Goal: Task Accomplishment & Management: Complete application form

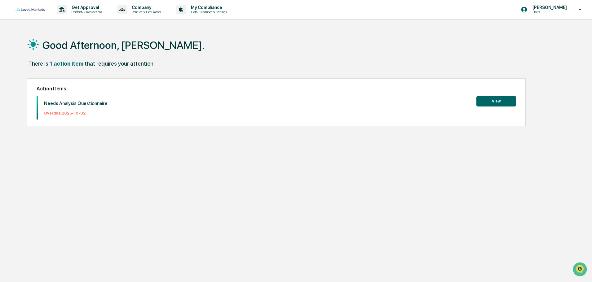
click at [495, 99] on button "View" at bounding box center [497, 101] width 40 height 11
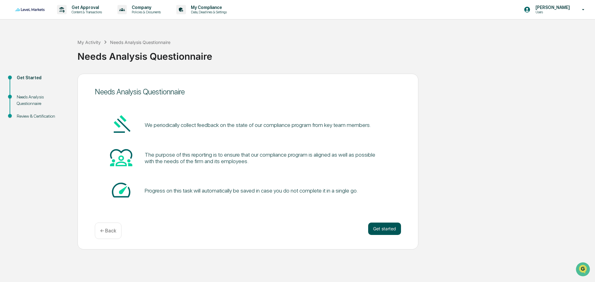
click at [387, 226] on button "Get started" at bounding box center [384, 229] width 33 height 12
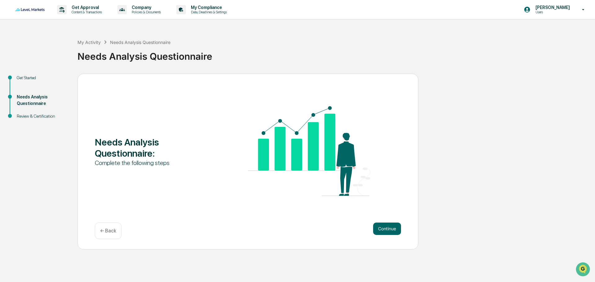
click at [387, 226] on button "Continue" at bounding box center [387, 229] width 28 height 12
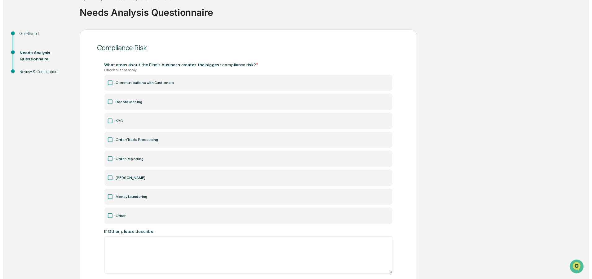
scroll to position [79, 0]
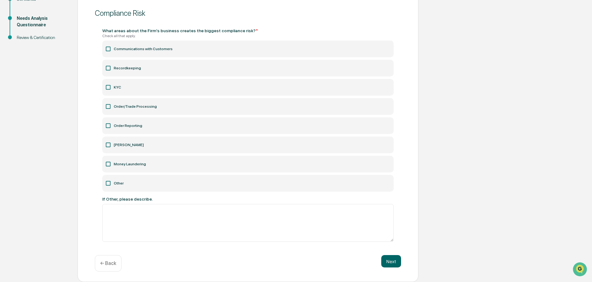
click at [107, 108] on icon at bounding box center [108, 107] width 6 height 6
click at [108, 126] on icon at bounding box center [108, 126] width 6 height 6
click at [393, 256] on button "Next" at bounding box center [391, 261] width 20 height 12
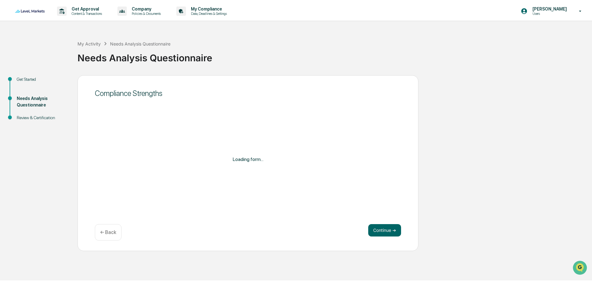
scroll to position [0, 0]
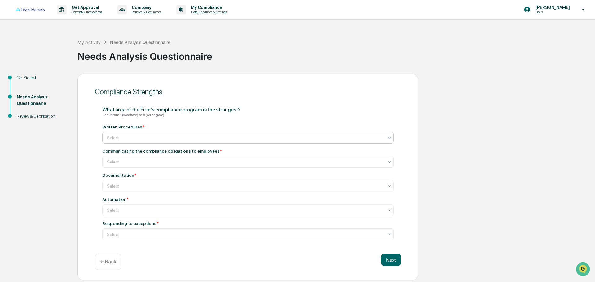
click at [141, 137] on div at bounding box center [245, 138] width 277 height 6
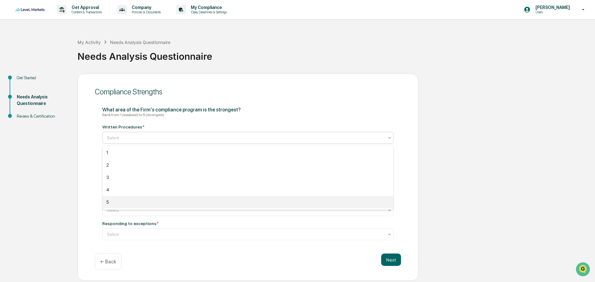
click at [137, 202] on div "5" at bounding box center [248, 202] width 291 height 12
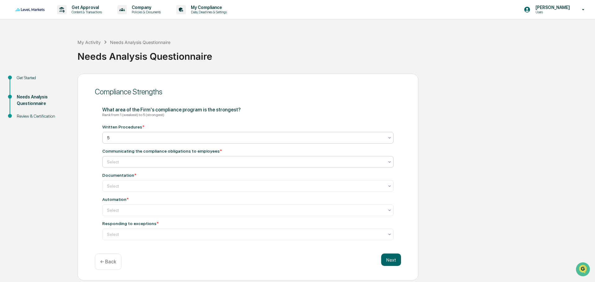
click at [141, 162] on div at bounding box center [245, 162] width 277 height 6
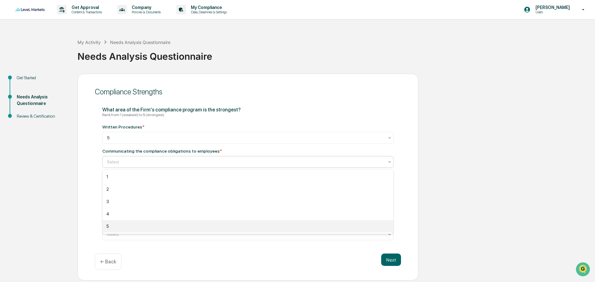
click at [133, 225] on div "5" at bounding box center [248, 226] width 291 height 12
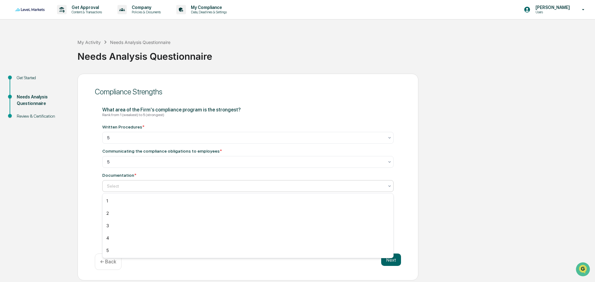
click at [137, 186] on div at bounding box center [245, 186] width 277 height 6
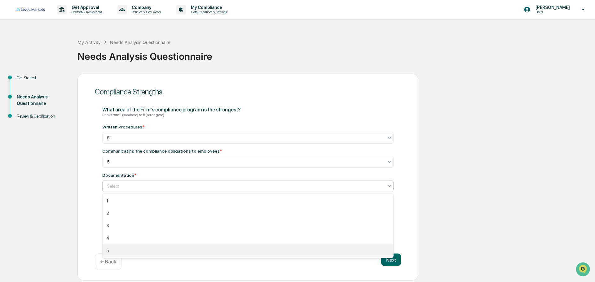
click at [125, 250] on div "5" at bounding box center [248, 251] width 291 height 12
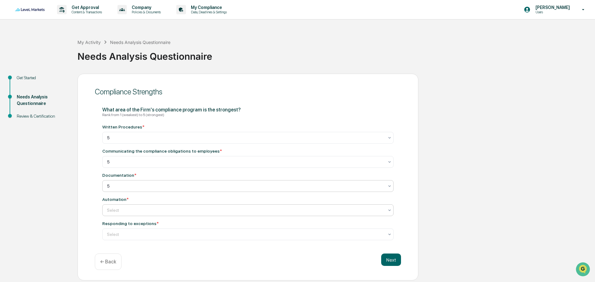
click at [139, 210] on div at bounding box center [245, 210] width 277 height 6
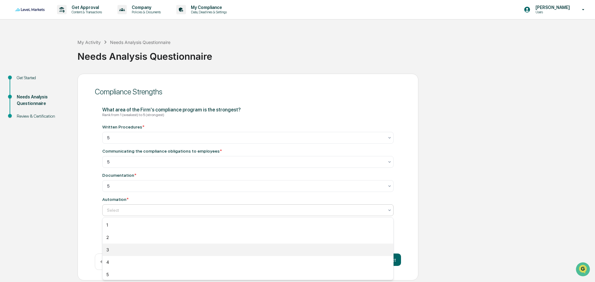
click at [131, 250] on div "3" at bounding box center [248, 250] width 291 height 12
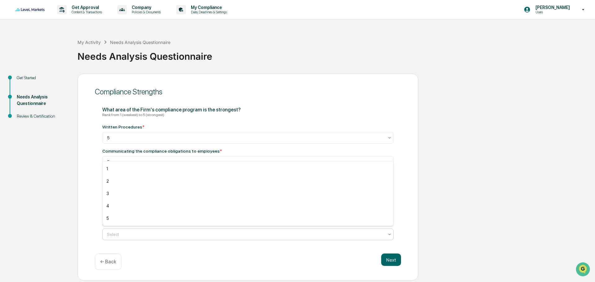
click at [140, 235] on div at bounding box center [245, 235] width 277 height 6
click at [140, 219] on div "5" at bounding box center [248, 218] width 291 height 12
click at [390, 259] on button "Next" at bounding box center [391, 260] width 20 height 12
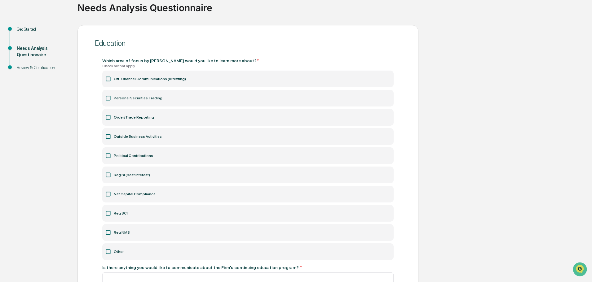
scroll to position [62, 0]
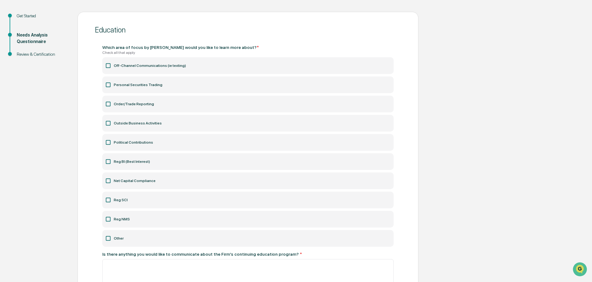
click at [107, 105] on icon at bounding box center [108, 104] width 6 height 6
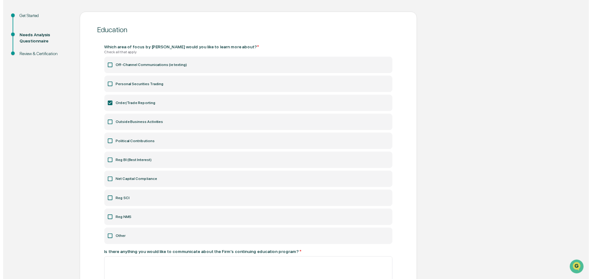
scroll to position [167, 0]
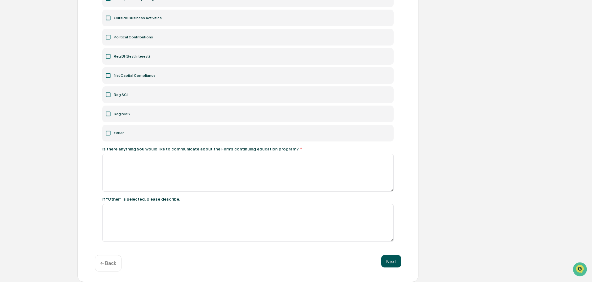
click at [391, 261] on button "Next" at bounding box center [391, 261] width 20 height 12
click at [141, 161] on textarea at bounding box center [247, 173] width 291 height 38
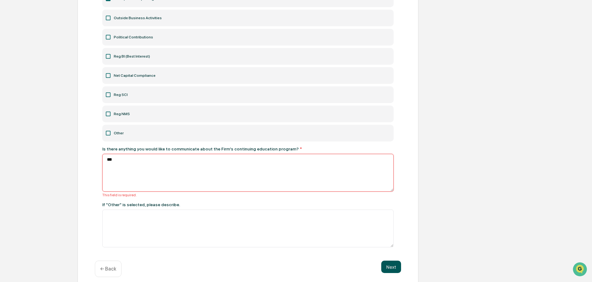
type textarea "***"
click at [388, 267] on button "Next" at bounding box center [391, 267] width 20 height 12
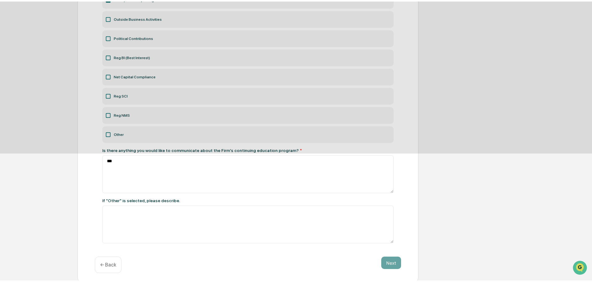
scroll to position [0, 0]
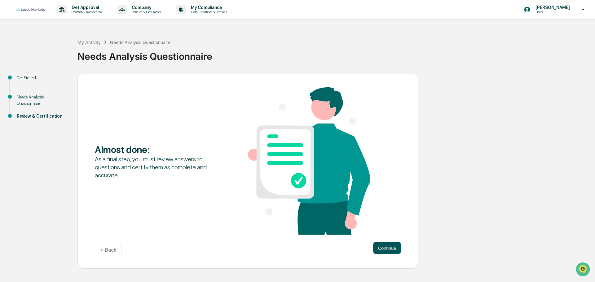
click at [387, 249] on button "Continue" at bounding box center [387, 248] width 28 height 12
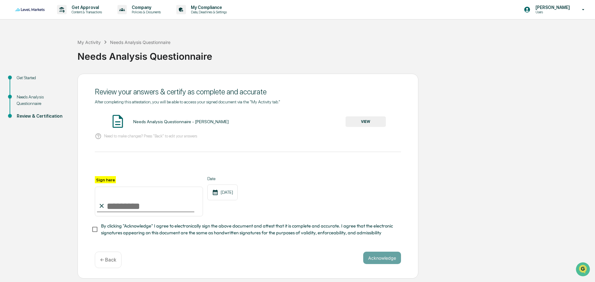
click at [108, 181] on label "Sign here" at bounding box center [105, 179] width 21 height 7
click at [108, 187] on input "Sign here" at bounding box center [149, 202] width 108 height 30
type input "**********"
click at [392, 259] on button "Acknowledge" at bounding box center [382, 258] width 38 height 12
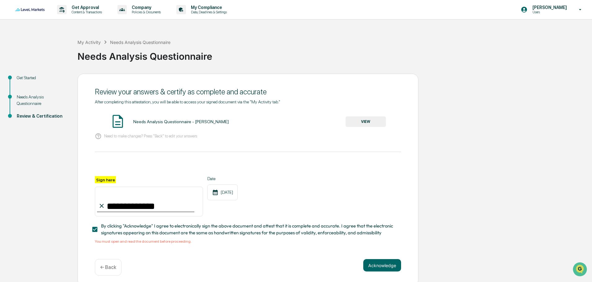
click at [365, 121] on button "VIEW" at bounding box center [366, 122] width 40 height 11
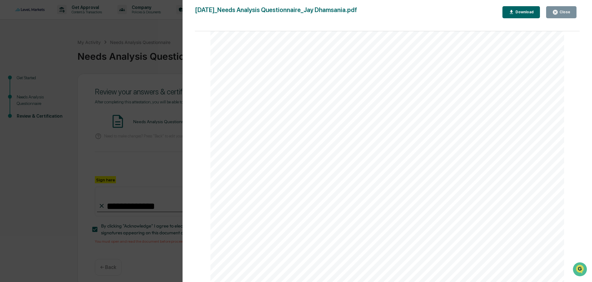
scroll to position [784, 0]
click at [561, 14] on div "Close" at bounding box center [564, 12] width 12 height 4
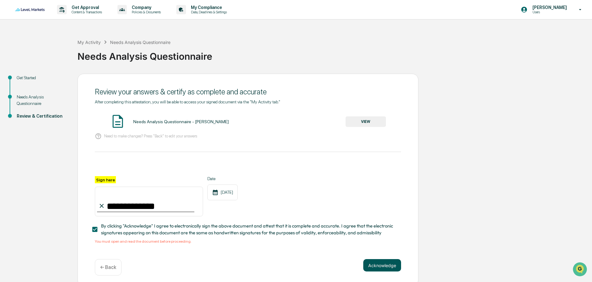
click at [388, 268] on button "Acknowledge" at bounding box center [382, 265] width 38 height 12
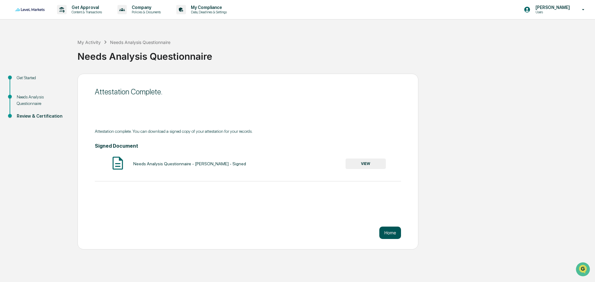
click at [392, 235] on button "Home" at bounding box center [390, 233] width 22 height 12
